Goal: Task Accomplishment & Management: Manage account settings

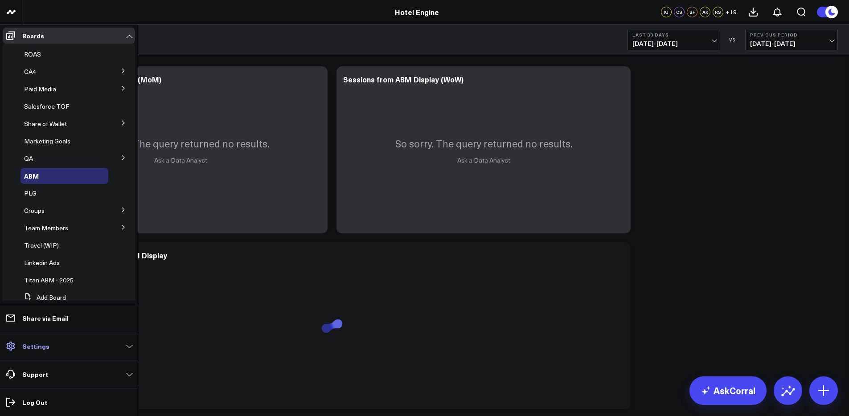
click at [49, 349] on link "Settings" at bounding box center [69, 346] width 132 height 16
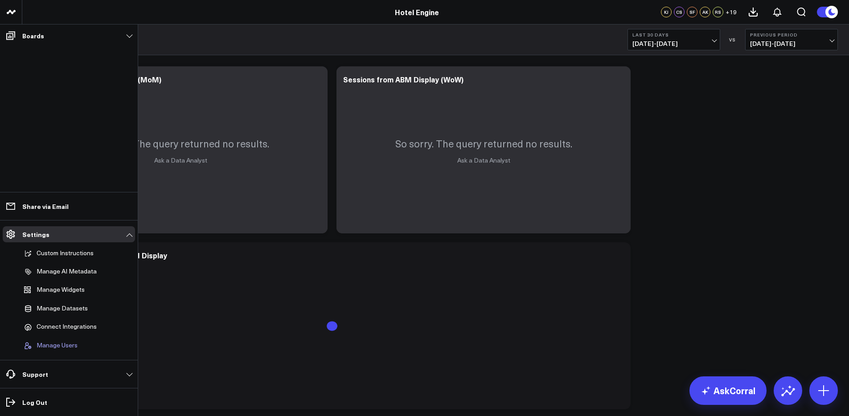
click at [70, 349] on span "Manage Users" at bounding box center [57, 346] width 41 height 8
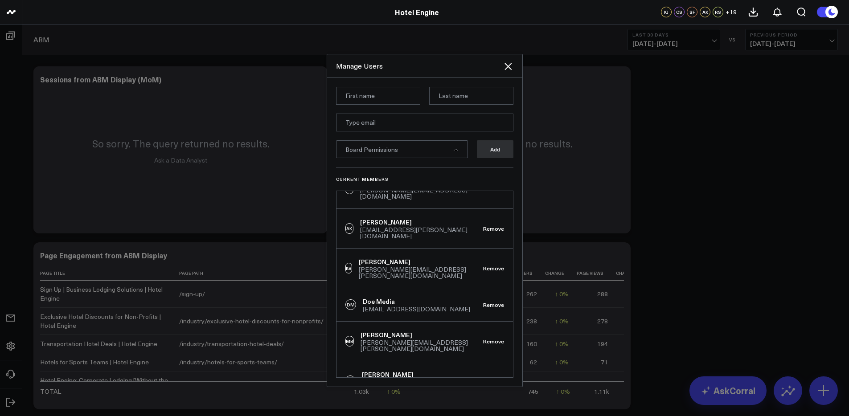
scroll to position [316, 0]
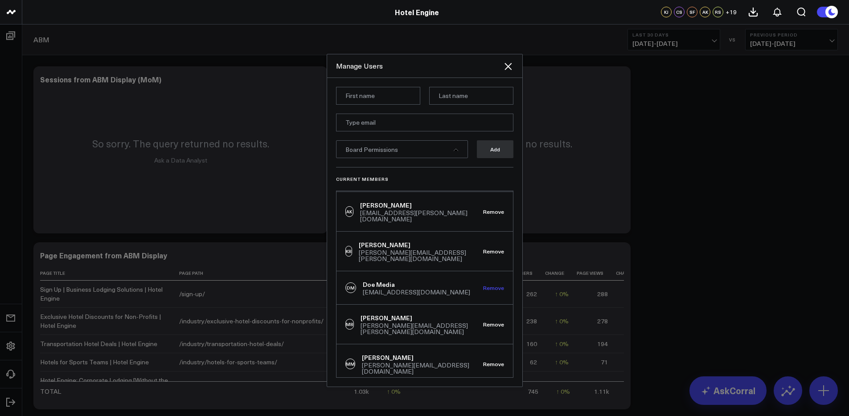
click at [490, 285] on button "Remove" at bounding box center [493, 288] width 21 height 6
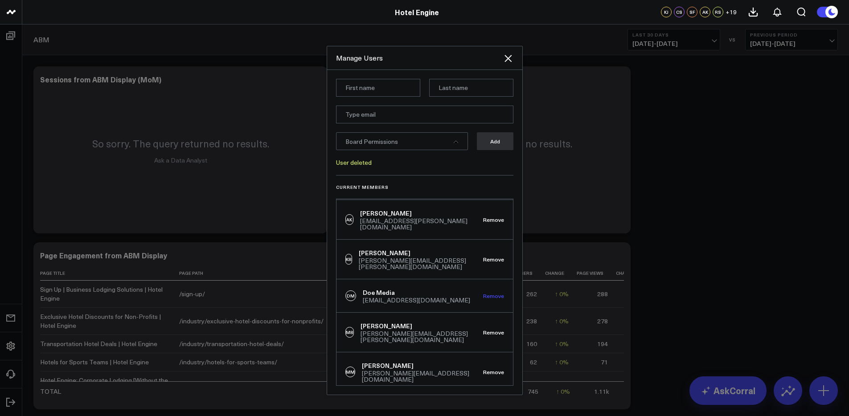
click at [485, 293] on button "Remove" at bounding box center [493, 296] width 21 height 6
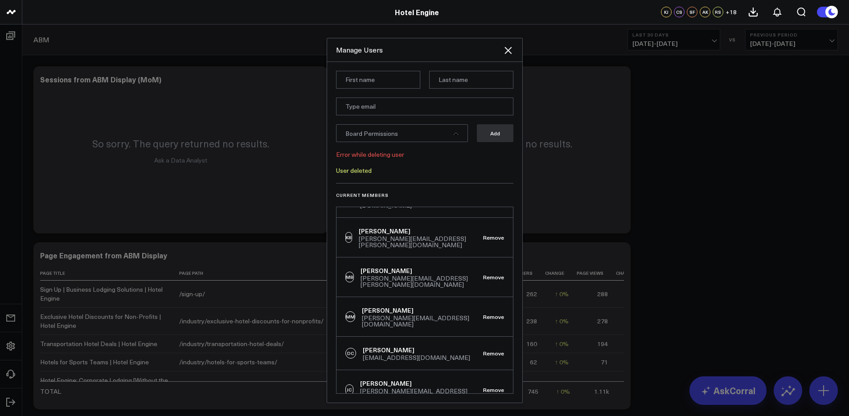
scroll to position [352, 0]
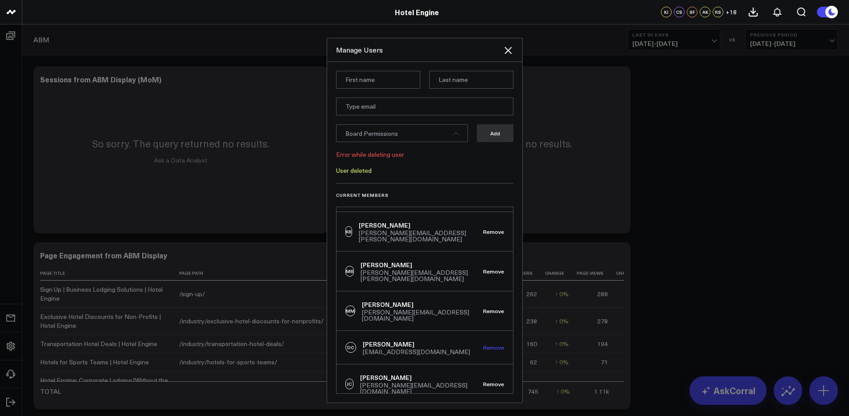
click at [483, 345] on button "Remove" at bounding box center [493, 348] width 21 height 6
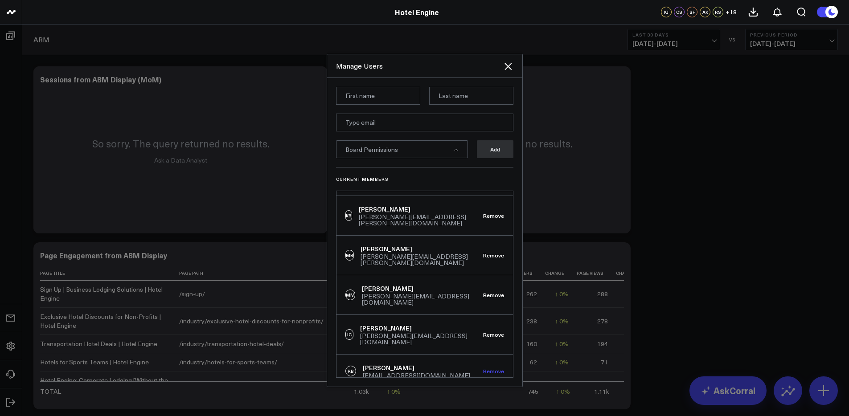
click at [490, 368] on button "Remove" at bounding box center [493, 371] width 21 height 6
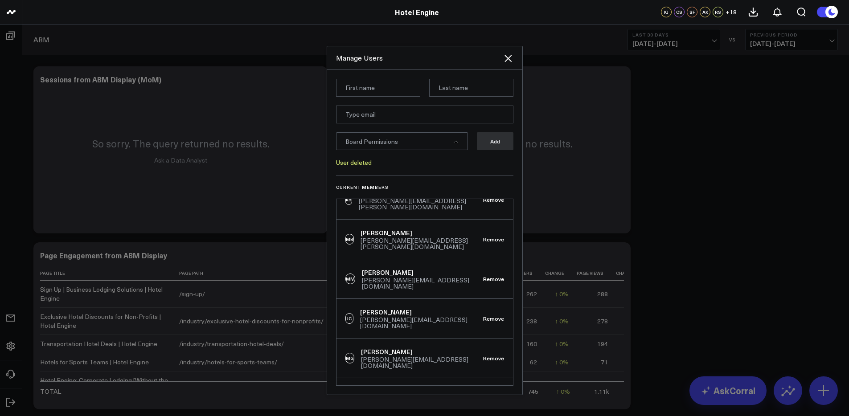
scroll to position [398, 0]
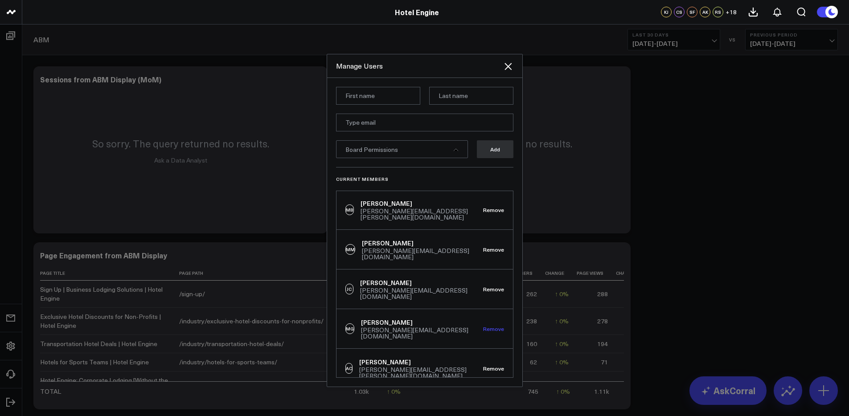
click at [484, 326] on button "Remove" at bounding box center [493, 329] width 21 height 6
click at [485, 286] on button "Remove" at bounding box center [493, 289] width 21 height 6
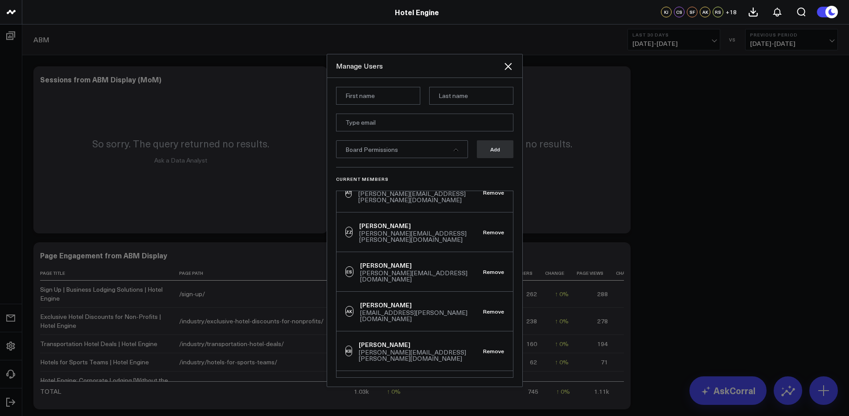
scroll to position [211, 0]
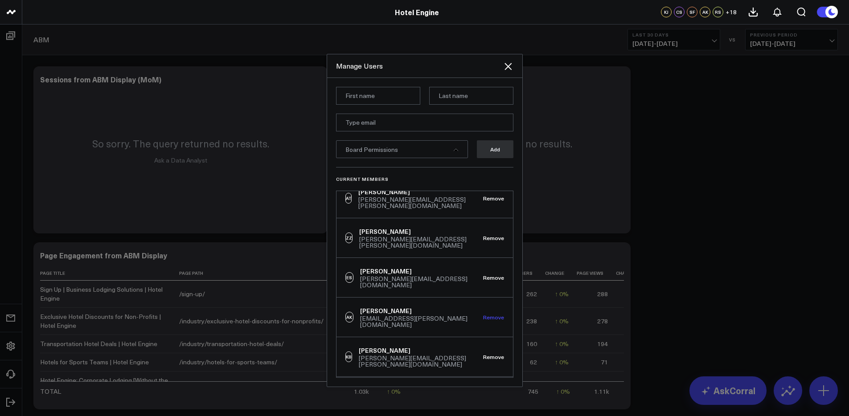
click at [483, 314] on button "Remove" at bounding box center [493, 317] width 21 height 6
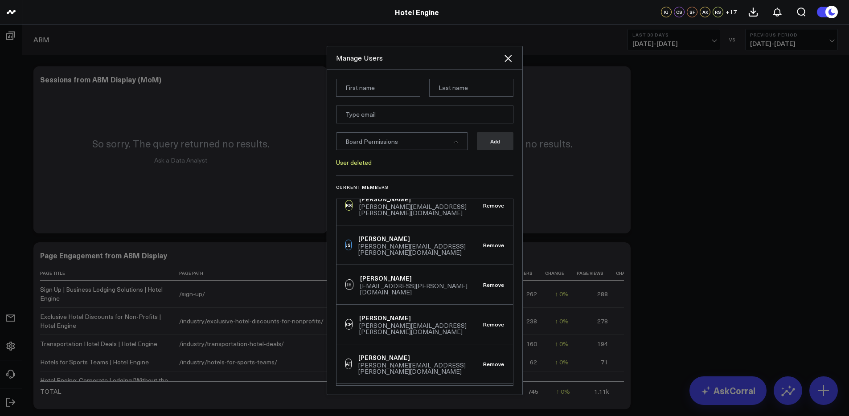
scroll to position [47, 0]
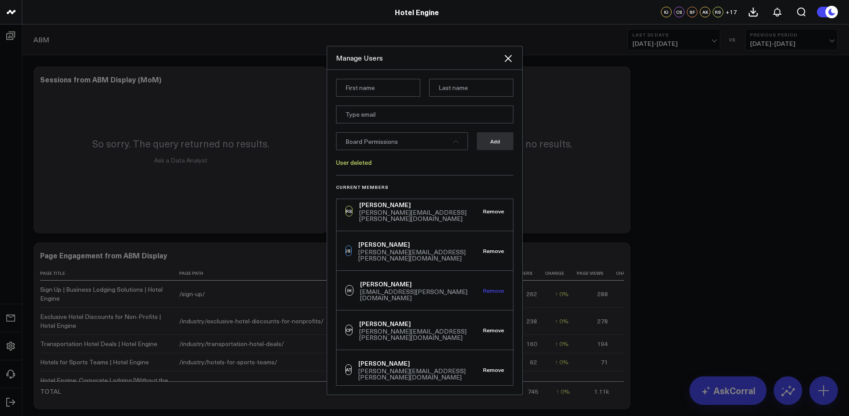
click at [488, 288] on button "Remove" at bounding box center [493, 291] width 21 height 6
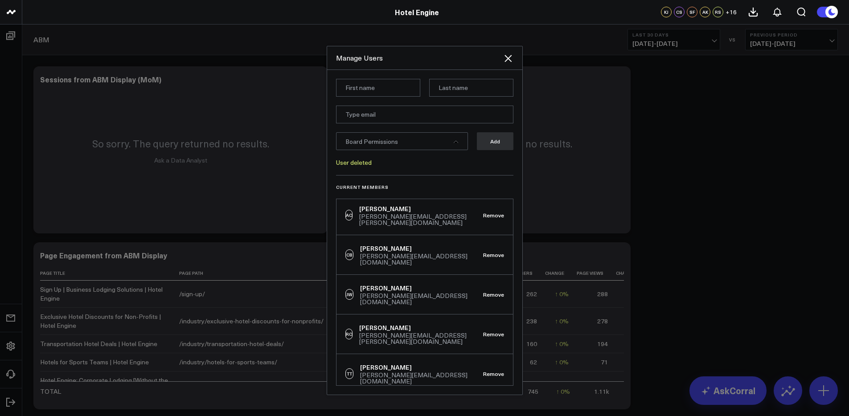
scroll to position [415, 0]
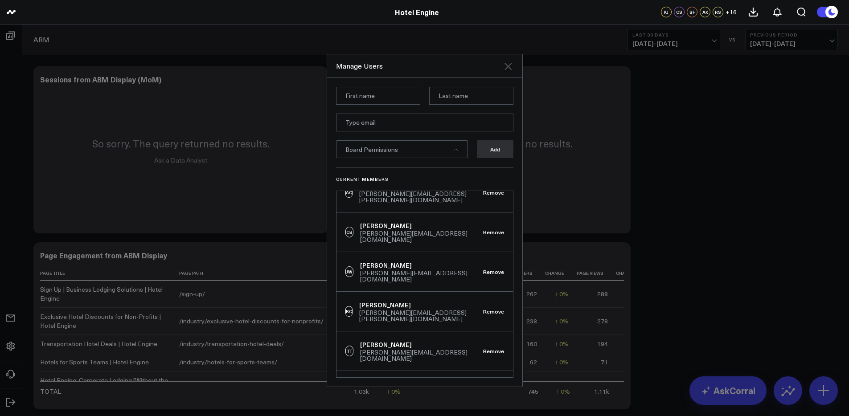
click at [511, 64] on icon at bounding box center [508, 66] width 11 height 11
